Goal: Check status: Check status

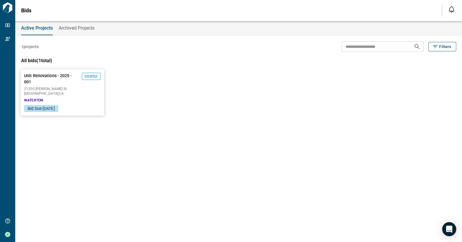
click at [78, 88] on span "21200 [PERSON_NAME] St" at bounding box center [62, 89] width 76 height 4
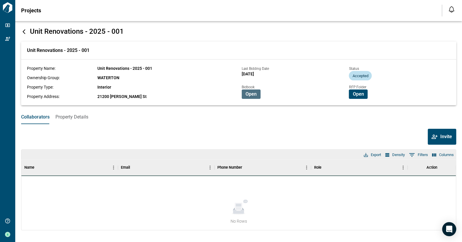
click at [249, 95] on span "Open" at bounding box center [251, 94] width 11 height 6
